Goal: Check status: Check status

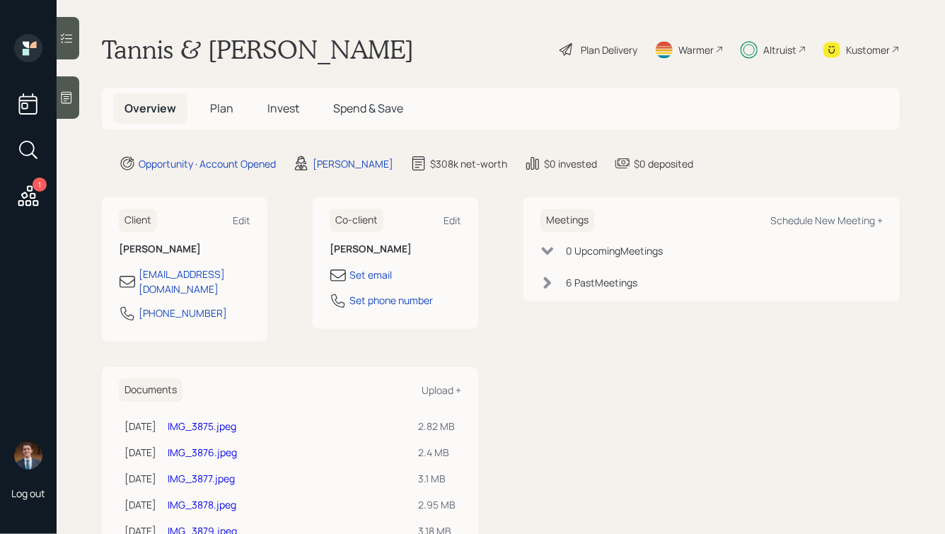
click at [272, 103] on span "Invest" at bounding box center [283, 108] width 32 height 16
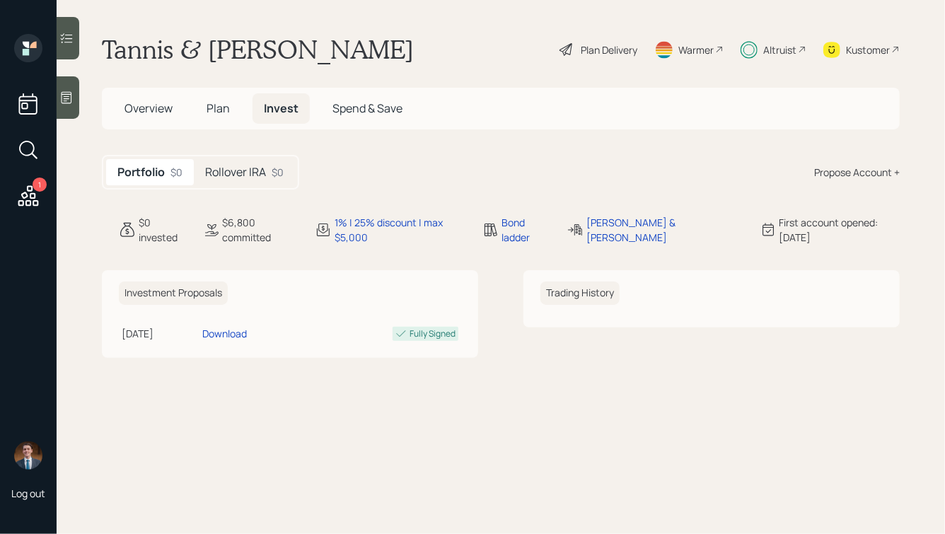
click at [253, 182] on div "Rollover IRA $0" at bounding box center [244, 172] width 101 height 26
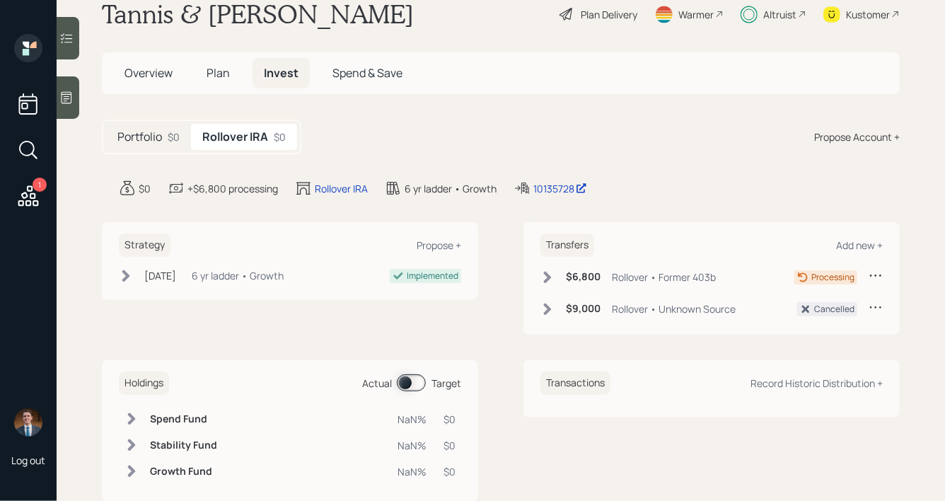
scroll to position [69, 0]
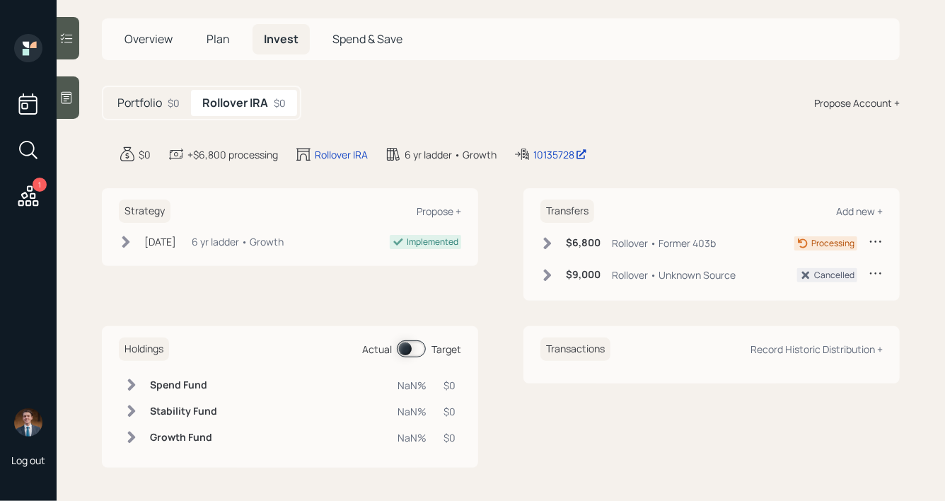
click at [156, 47] on h5 "Overview" at bounding box center [148, 39] width 71 height 30
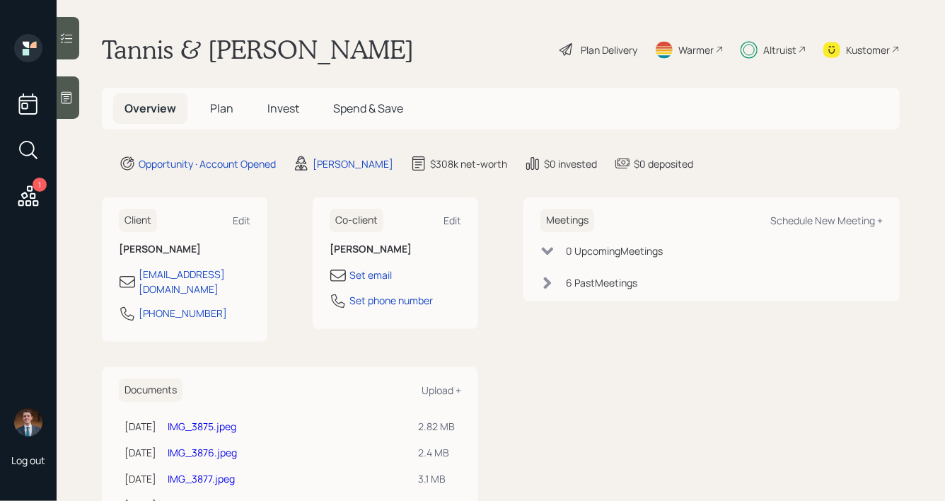
click at [279, 108] on span "Invest" at bounding box center [283, 108] width 32 height 16
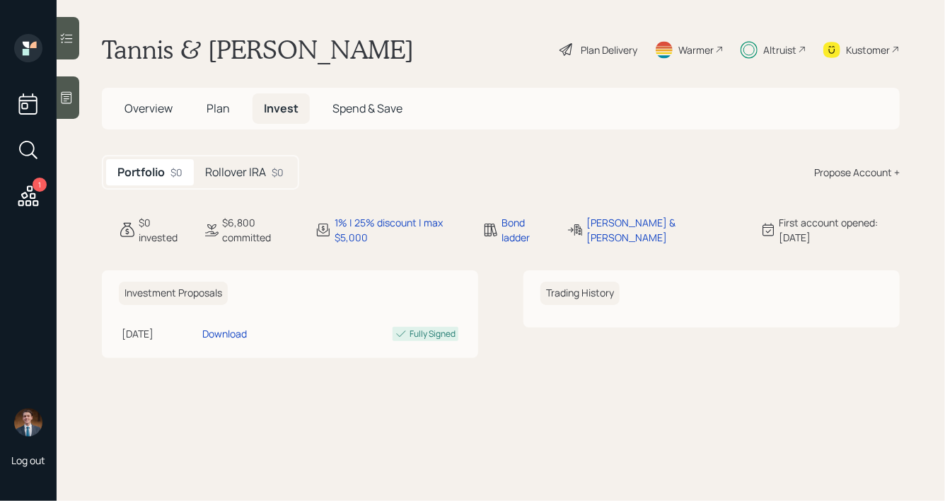
click at [214, 168] on h5 "Rollover IRA" at bounding box center [235, 172] width 61 height 13
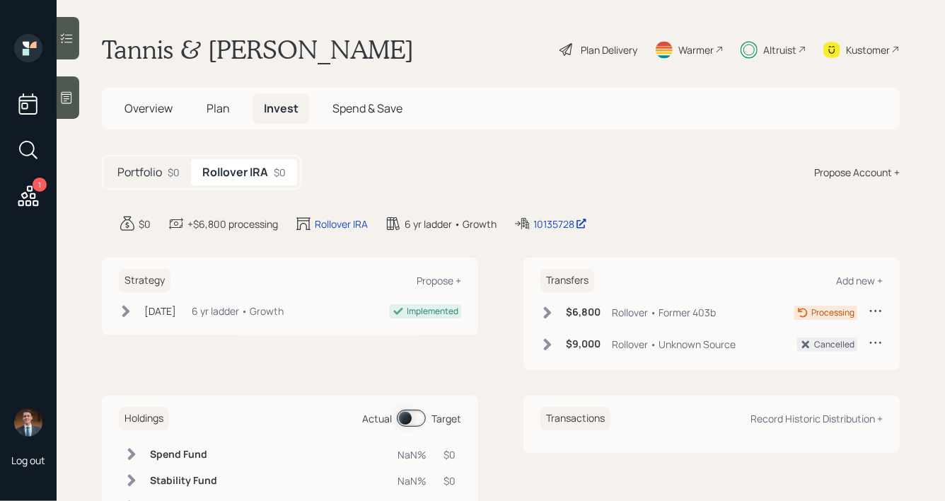
click at [548, 344] on icon at bounding box center [548, 344] width 8 height 12
